Goal: Register for event/course

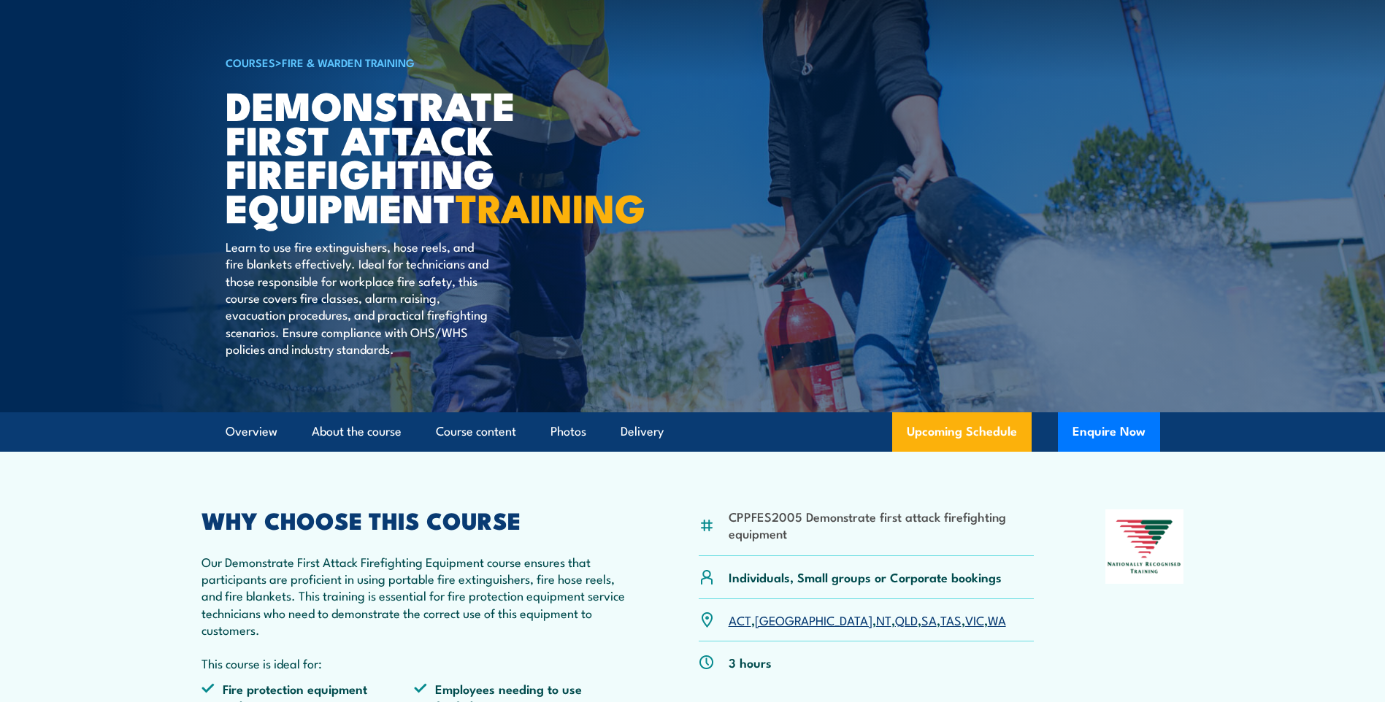
scroll to position [365, 0]
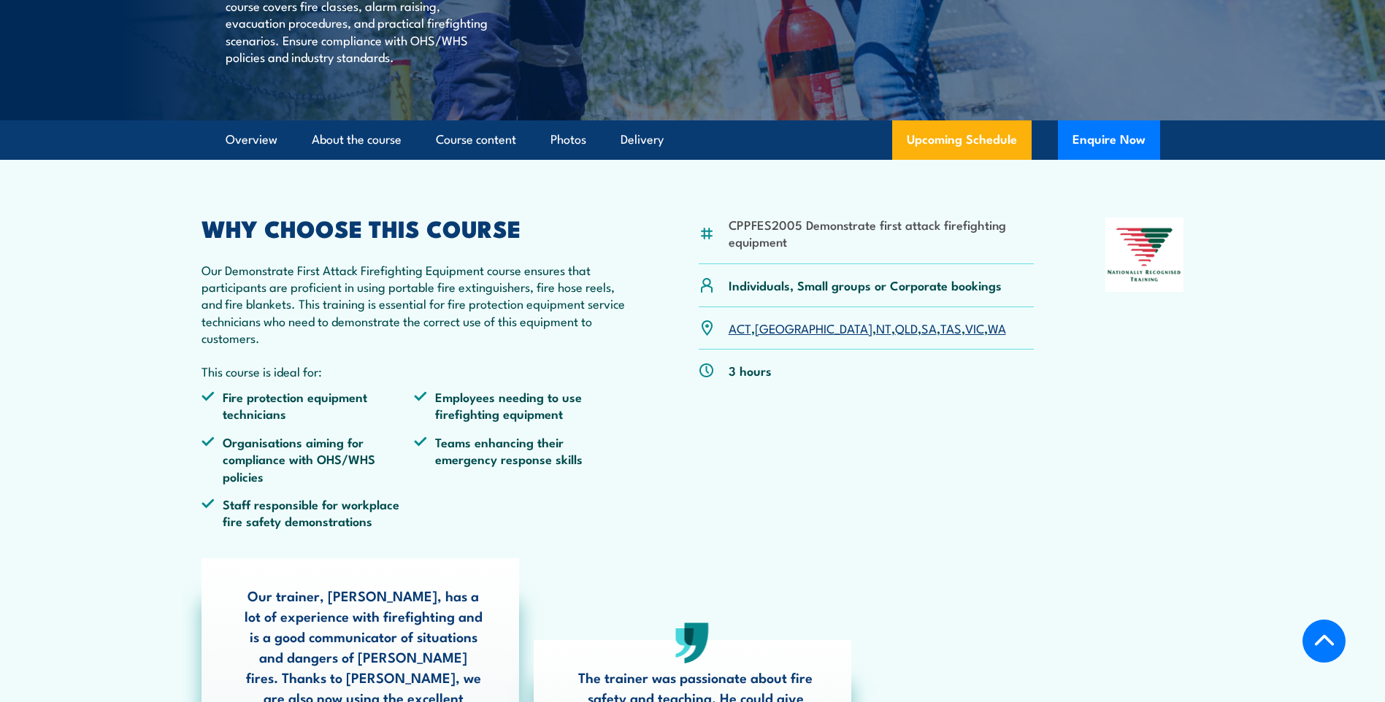
click at [988, 337] on link "WA" at bounding box center [997, 328] width 18 height 18
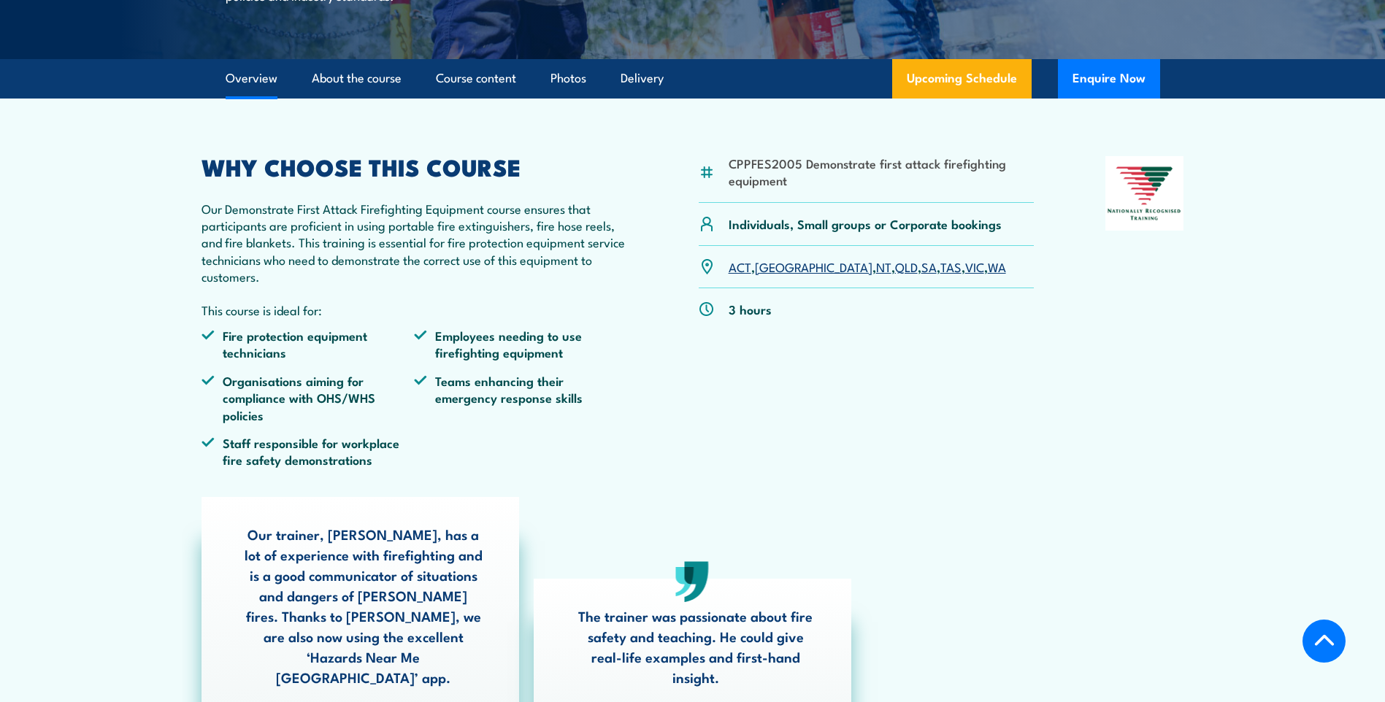
scroll to position [584, 0]
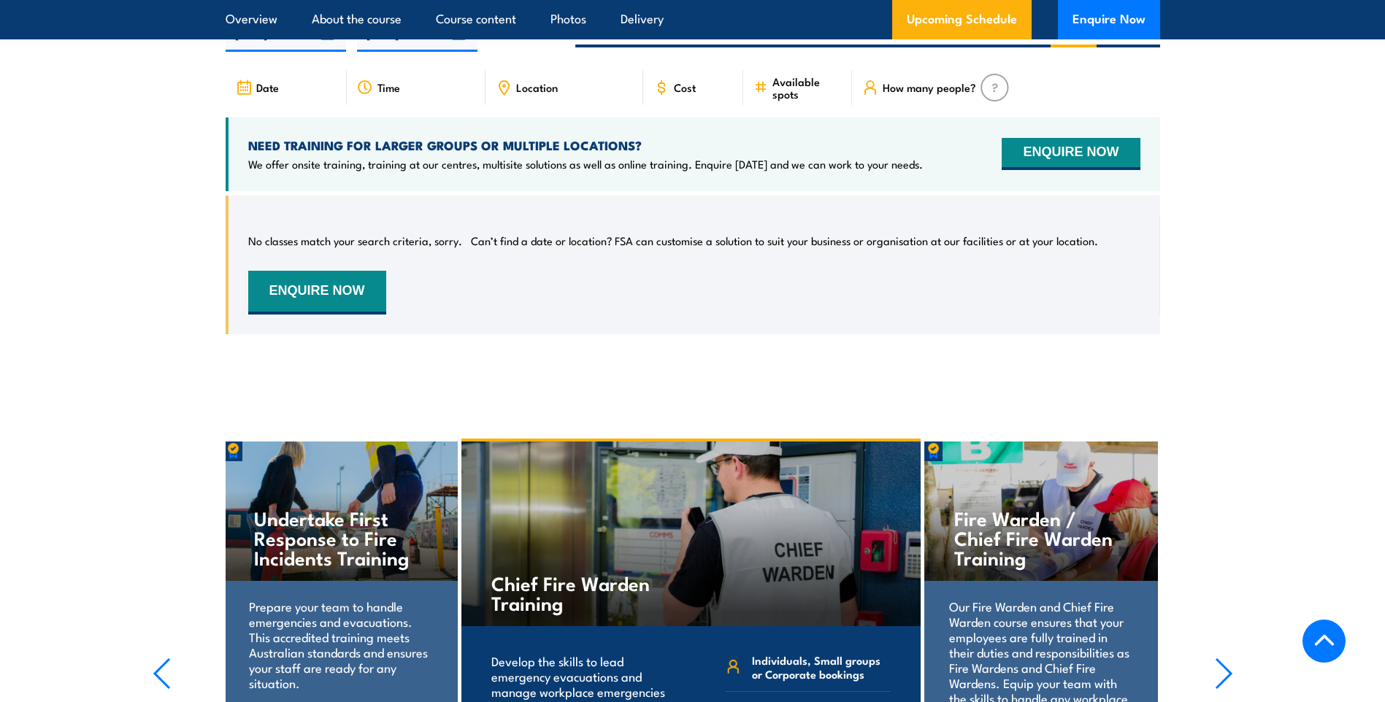
scroll to position [2721, 0]
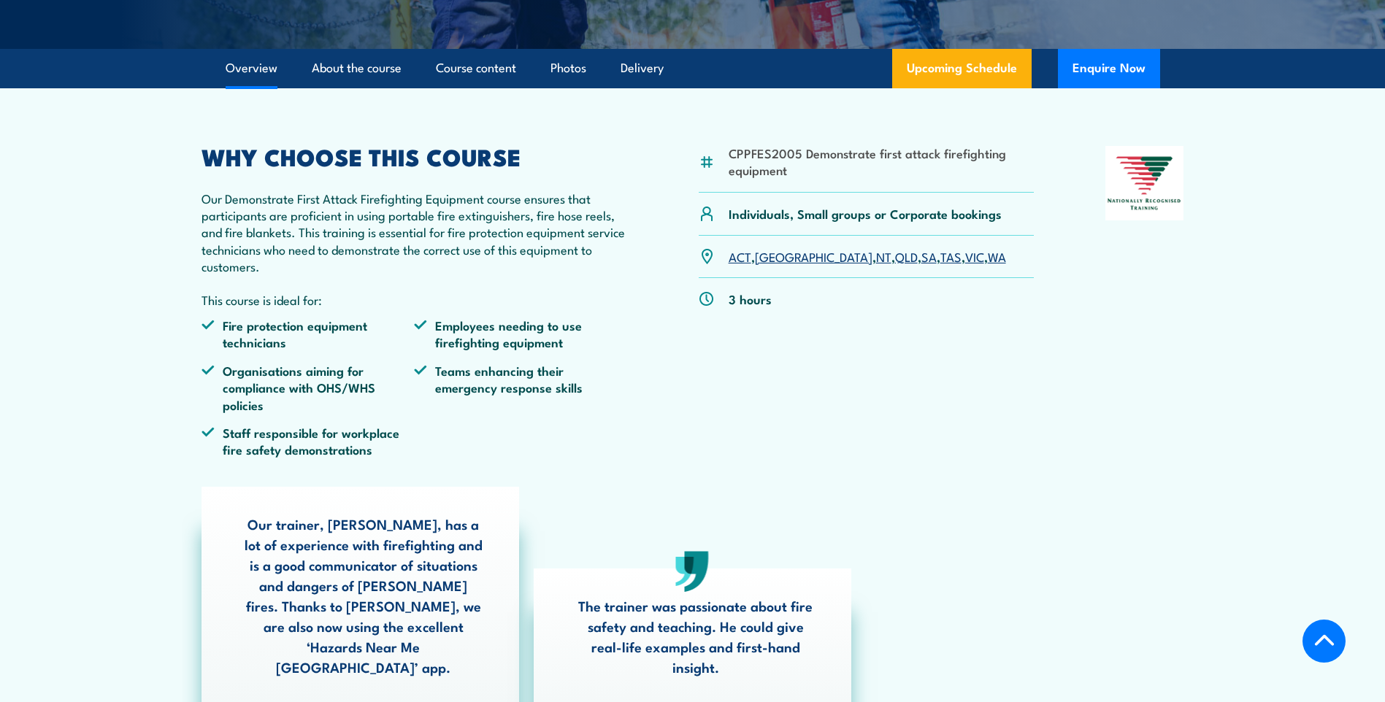
scroll to position [438, 0]
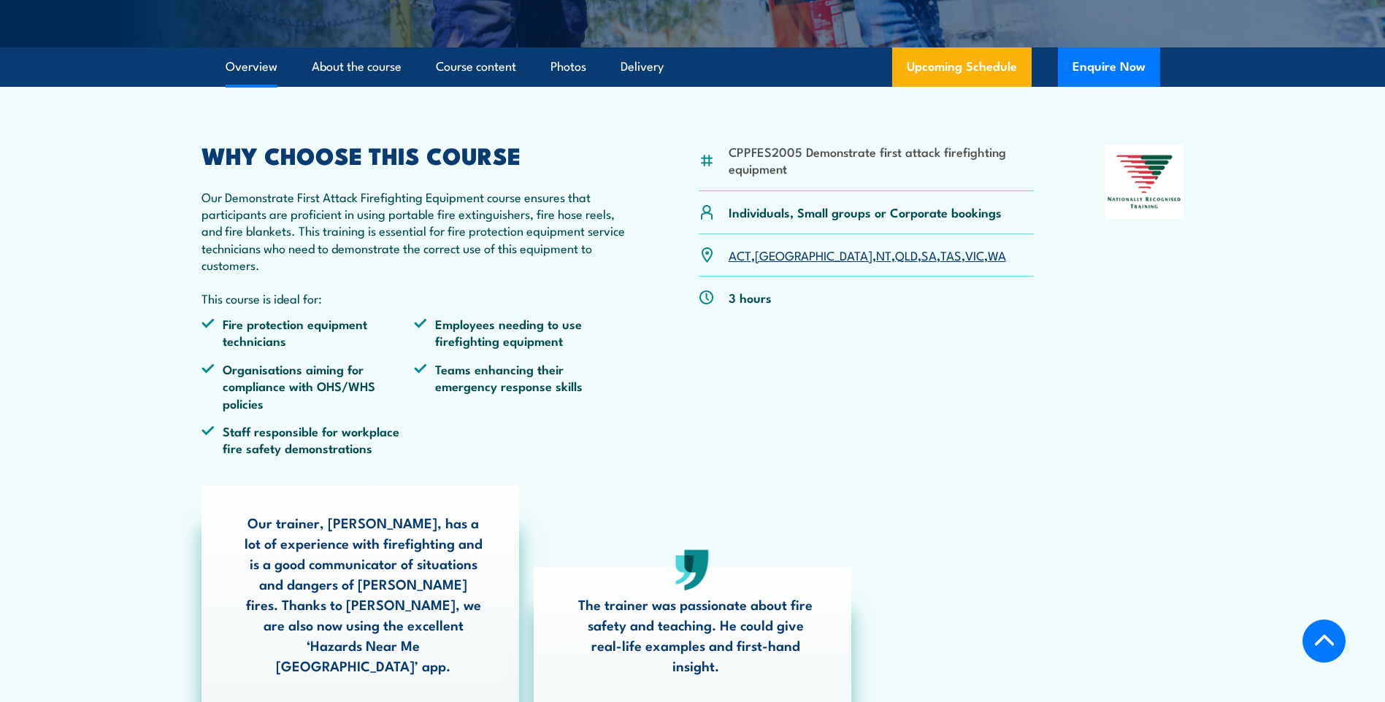
click at [988, 264] on link "WA" at bounding box center [997, 255] width 18 height 18
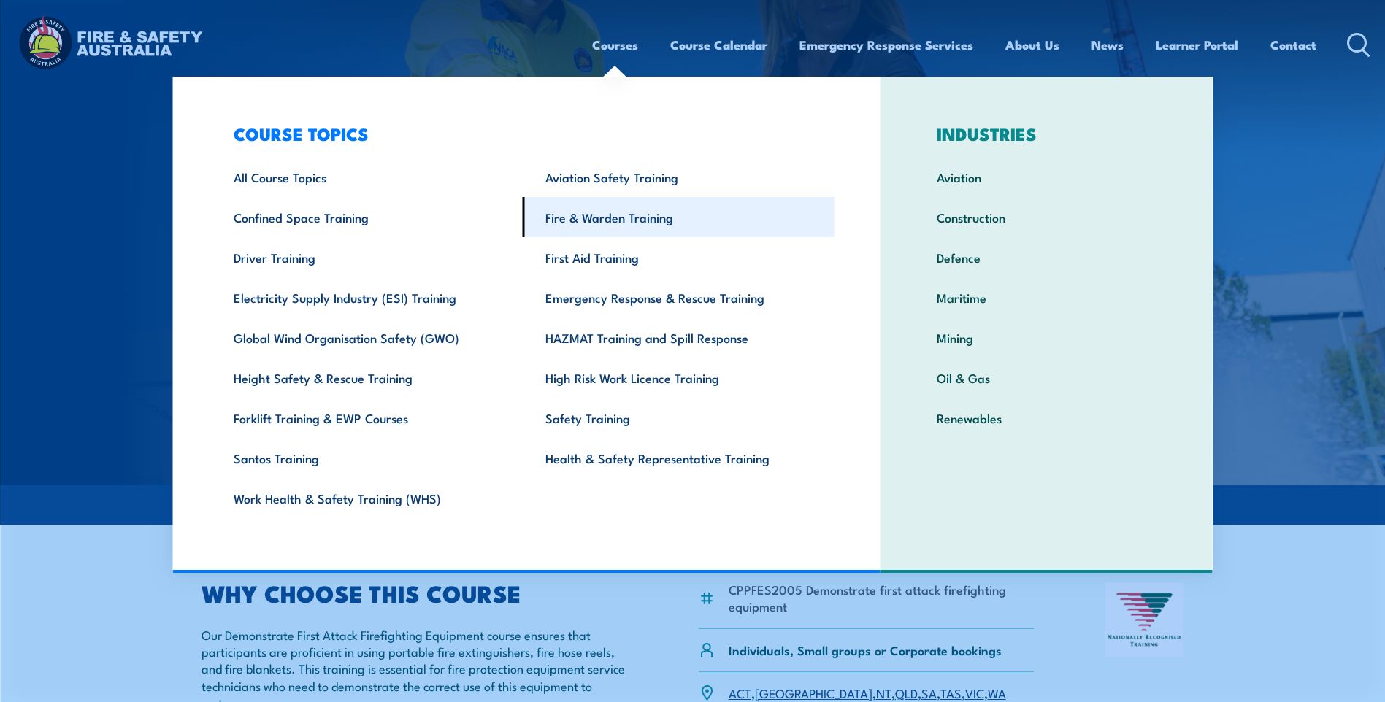
click at [611, 204] on link "Fire & Warden Training" at bounding box center [679, 217] width 312 height 40
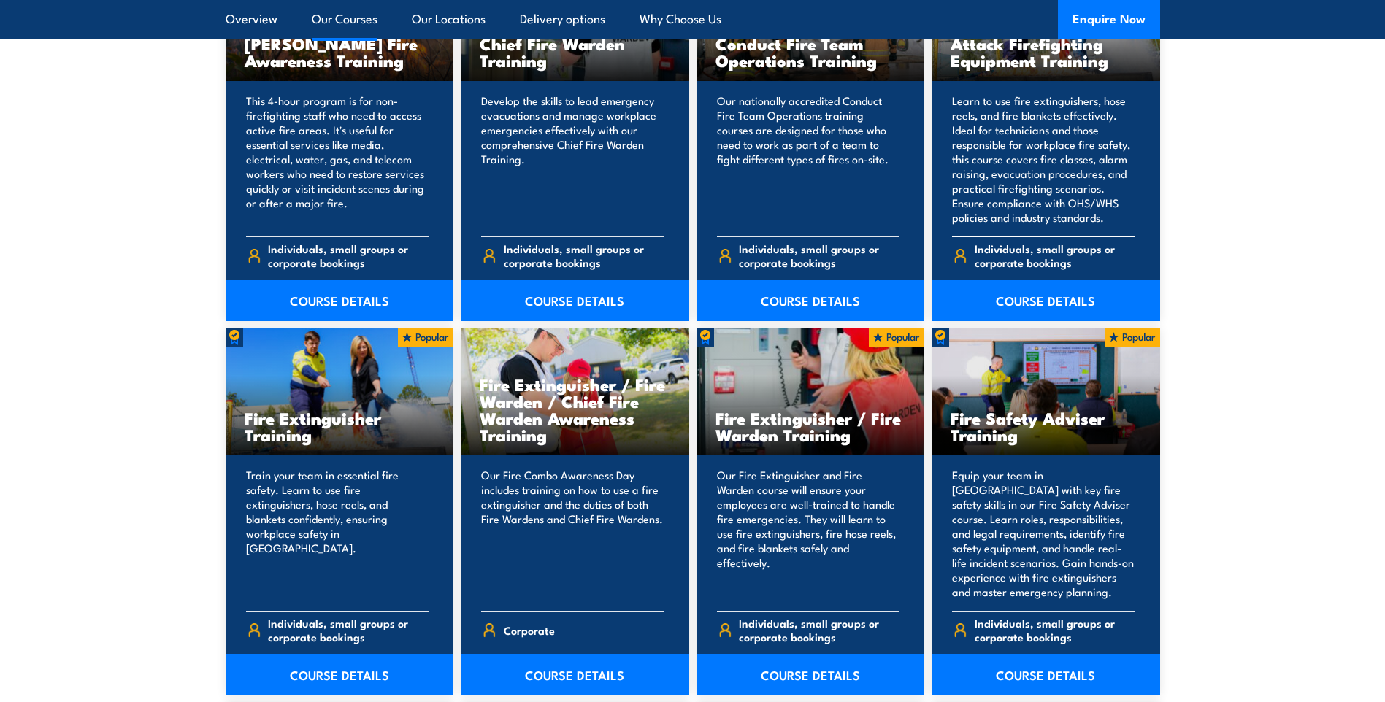
scroll to position [1241, 0]
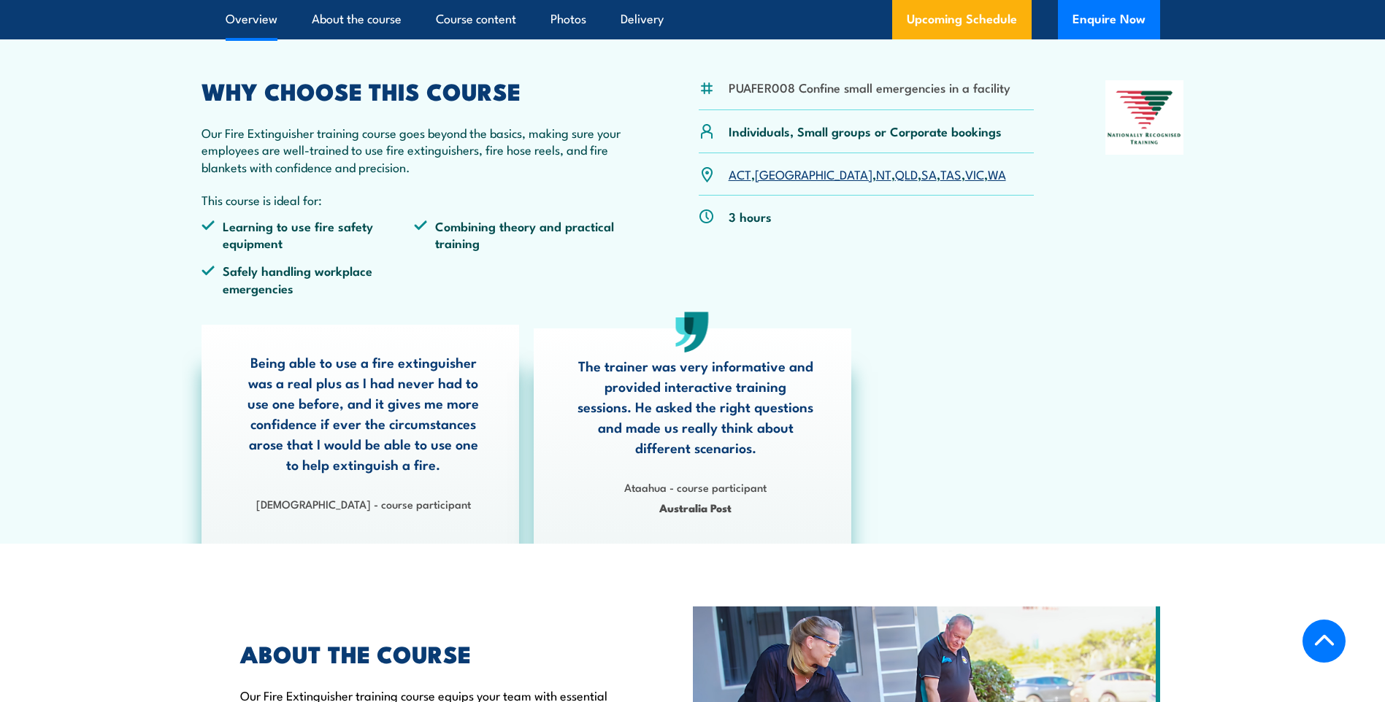
scroll to position [438, 0]
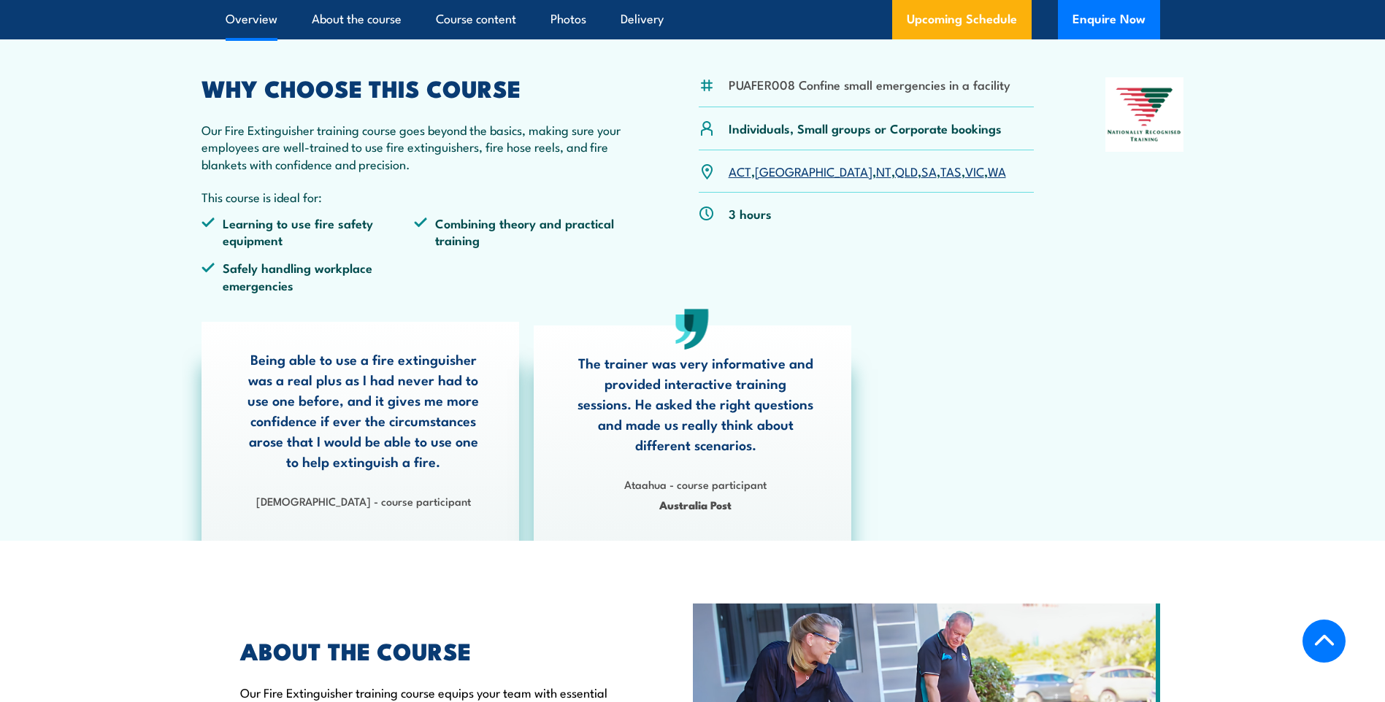
click at [940, 164] on div "ACT , NSW , NT , QLD , SA , TAS , VIC , WA" at bounding box center [867, 171] width 336 height 42
click at [988, 169] on link "WA" at bounding box center [997, 171] width 18 height 18
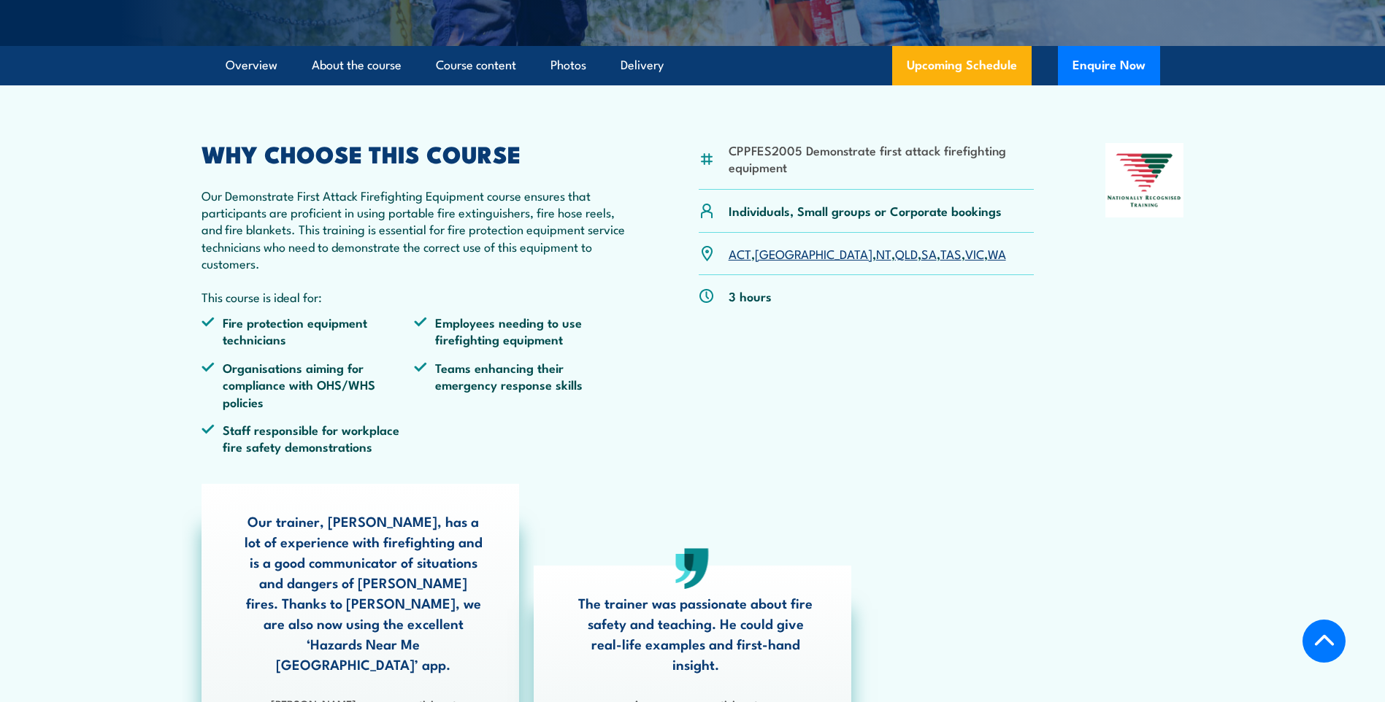
scroll to position [584, 0]
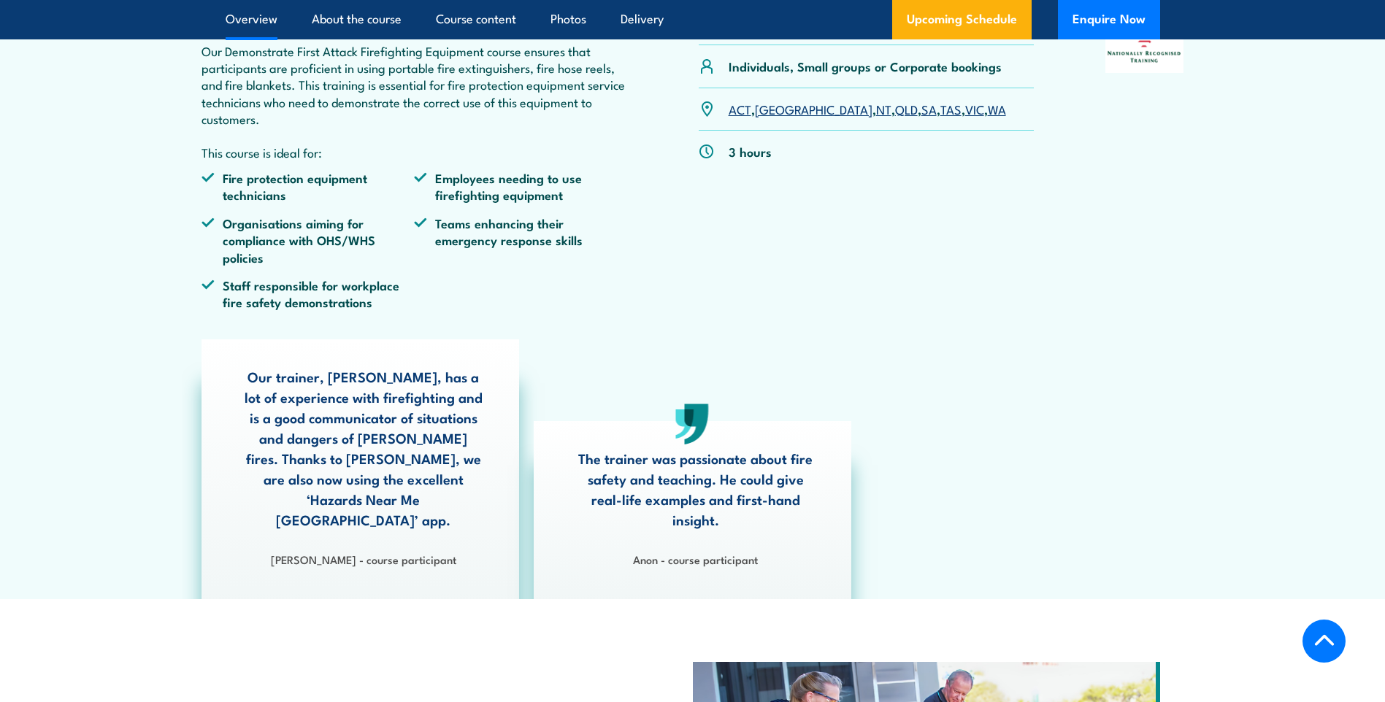
click at [988, 118] on link "WA" at bounding box center [997, 109] width 18 height 18
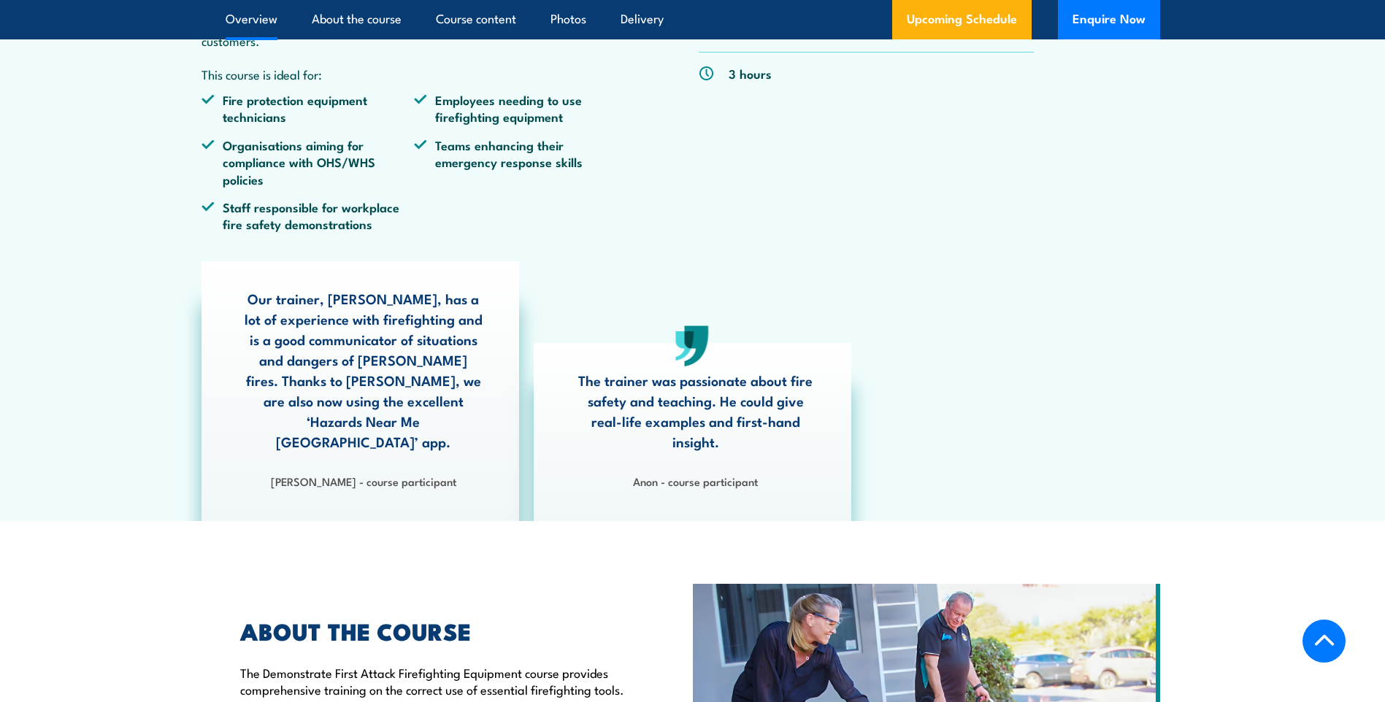
scroll to position [803, 0]
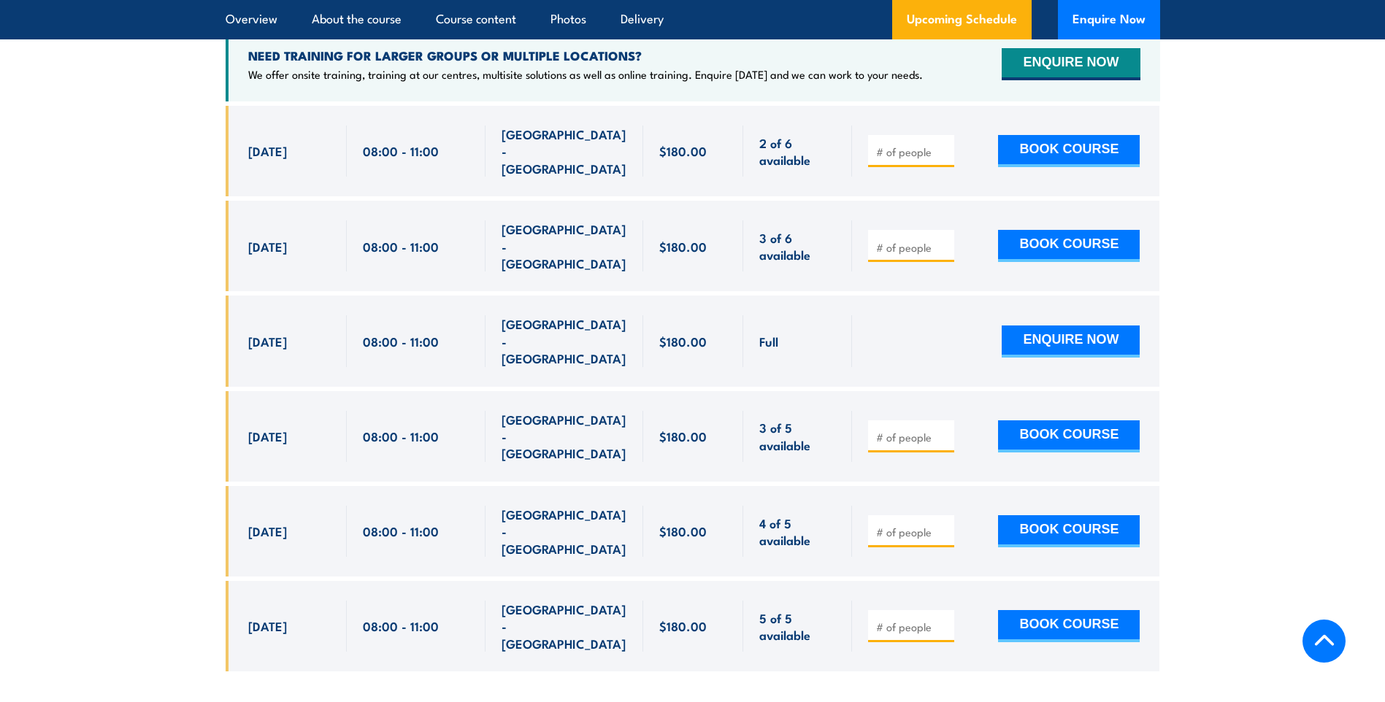
scroll to position [2596, 0]
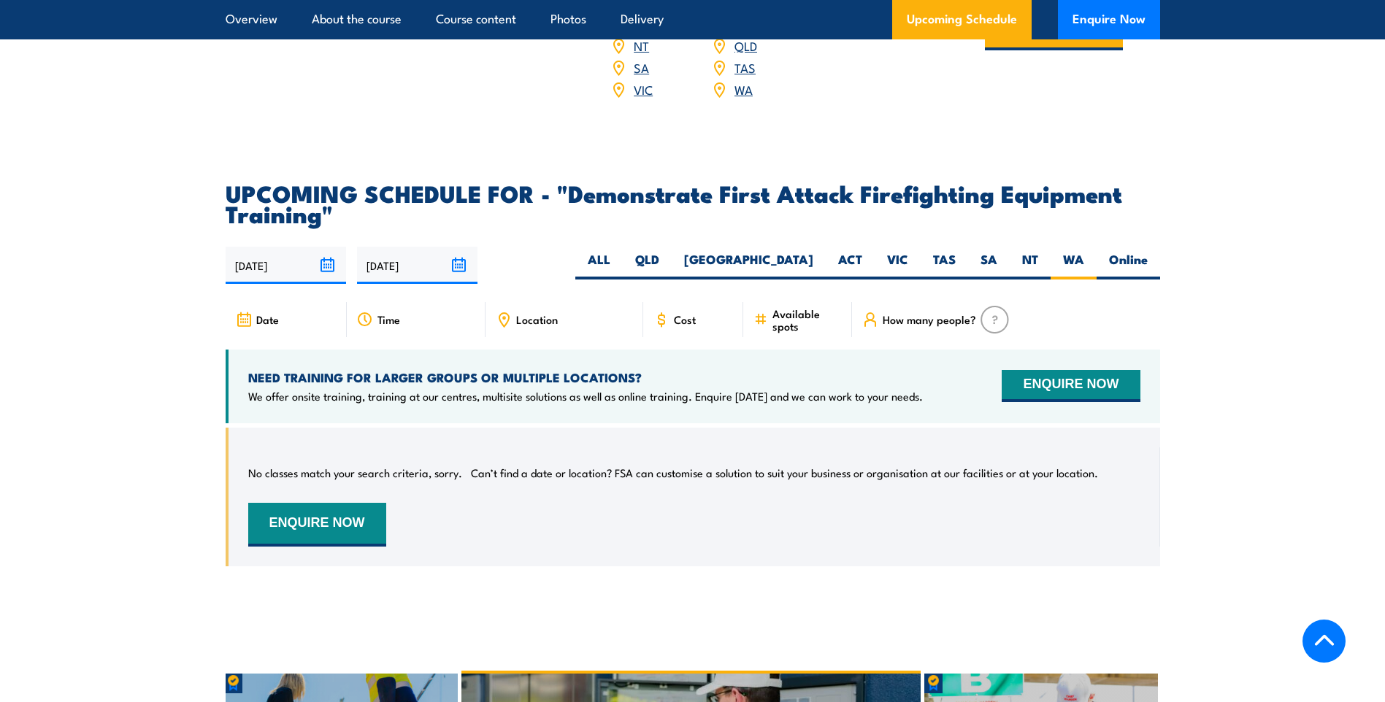
scroll to position [2429, 0]
